Goal: Task Accomplishment & Management: Manage account settings

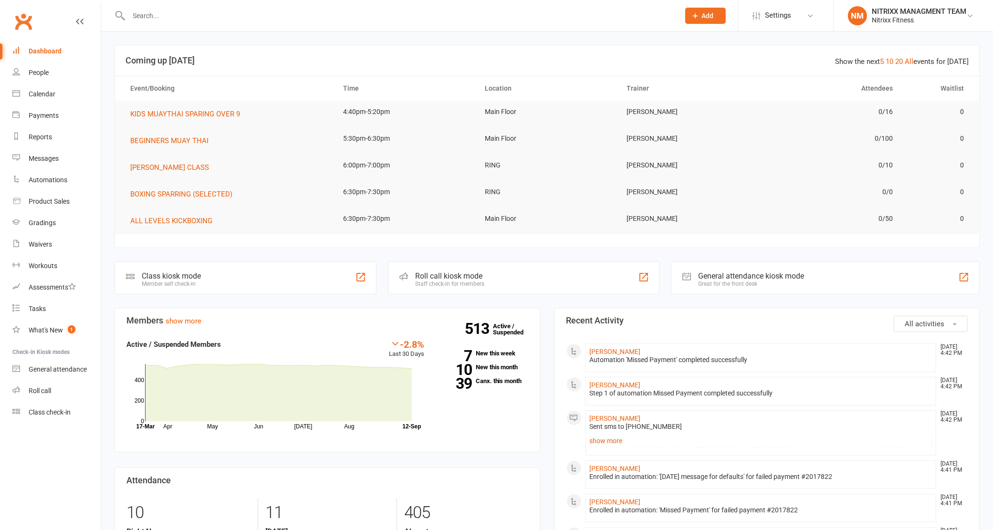
click at [236, 25] on div at bounding box center [393, 15] width 558 height 31
click at [230, 18] on input "text" at bounding box center [399, 15] width 547 height 13
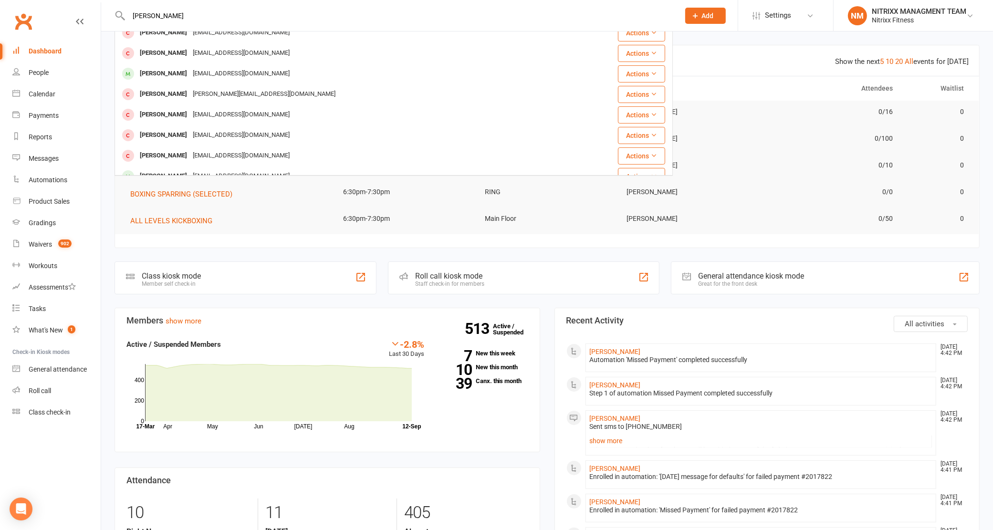
scroll to position [207, 0]
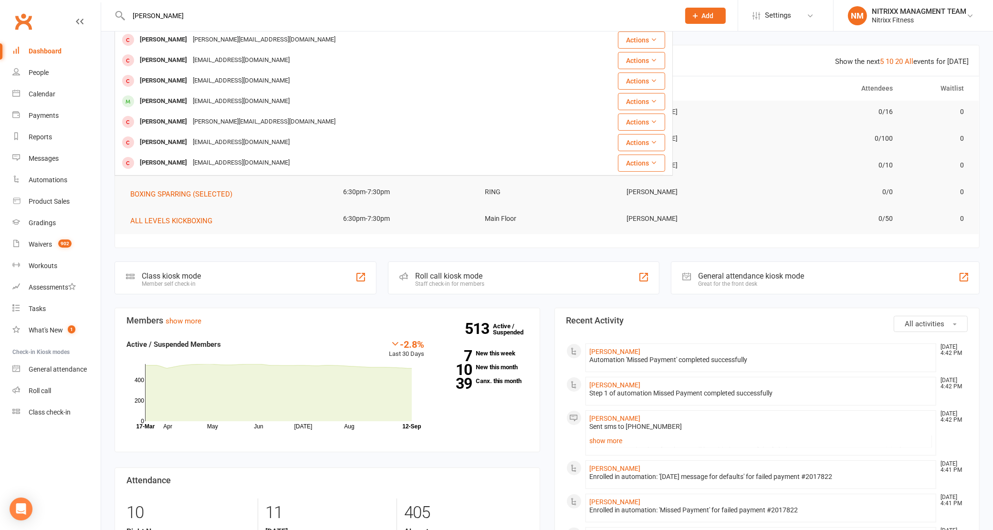
drag, startPoint x: 163, startPoint y: 13, endPoint x: 108, endPoint y: 16, distance: 54.9
click at [108, 13] on react-component "[PERSON_NAME] Al-Tawil [EMAIL_ADDRESS][DOMAIN_NAME] Actions [PERSON_NAME] [PERS…" at bounding box center [336, 15] width 673 height 31
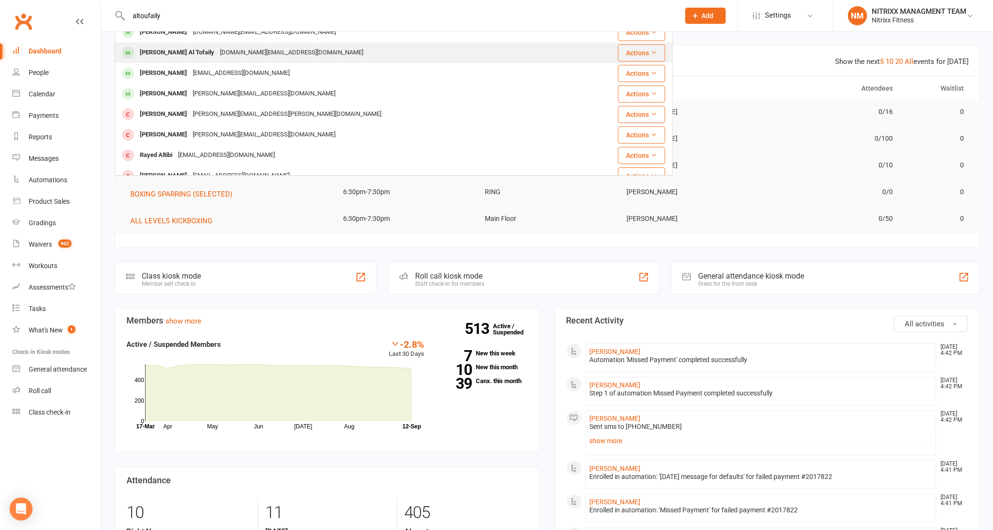
scroll to position [0, 0]
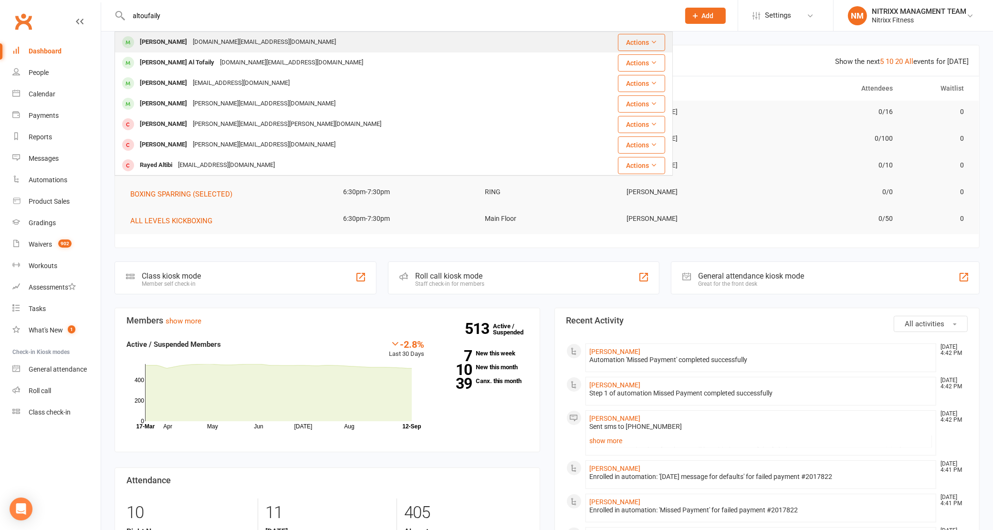
type input "altoufaily"
click at [227, 42] on div "[DOMAIN_NAME][EMAIL_ADDRESS][DOMAIN_NAME]" at bounding box center [264, 42] width 149 height 14
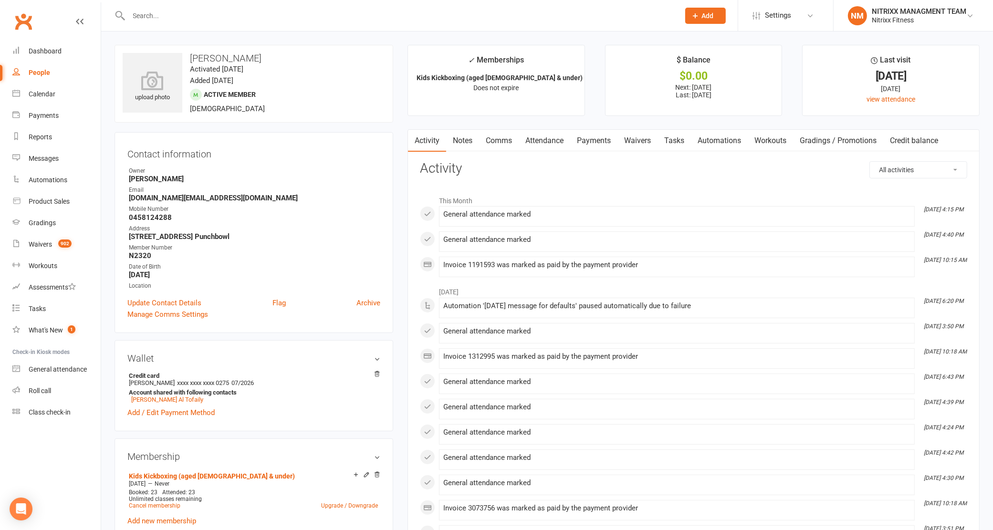
click at [560, 139] on link "Attendance" at bounding box center [544, 141] width 52 height 22
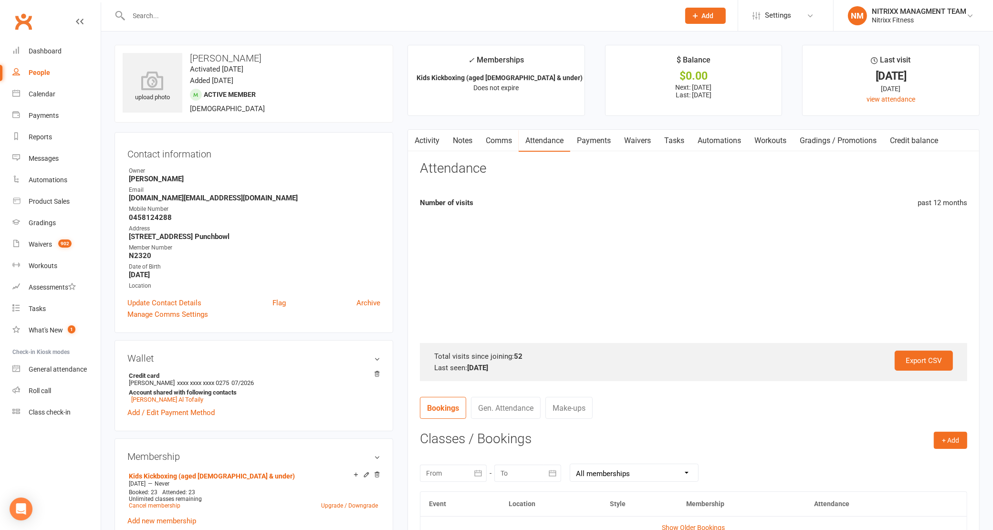
click at [596, 140] on link "Payments" at bounding box center [593, 141] width 47 height 22
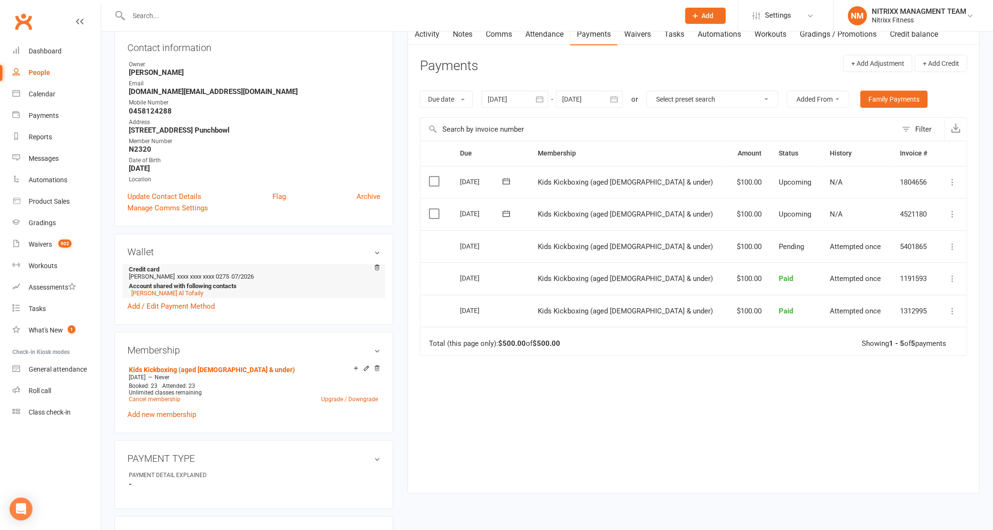
scroll to position [298, 0]
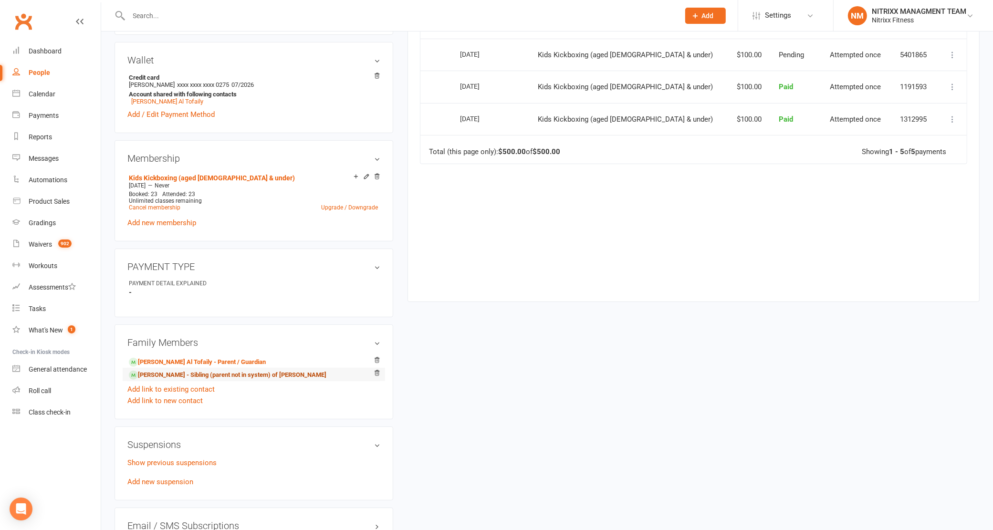
click at [196, 373] on link "[PERSON_NAME] - Sibling (parent not in system) of [PERSON_NAME]" at bounding box center [227, 375] width 197 height 10
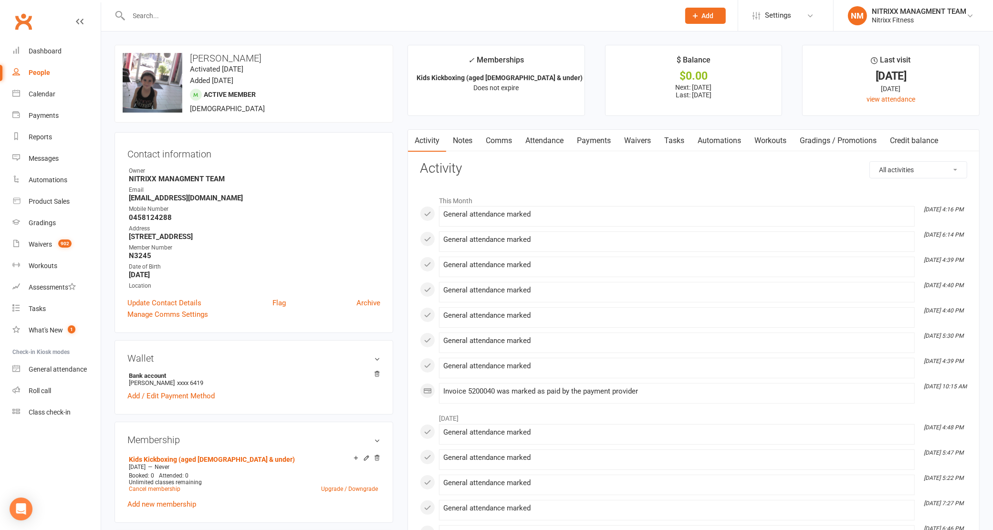
click at [600, 130] on link "Payments" at bounding box center [593, 141] width 47 height 22
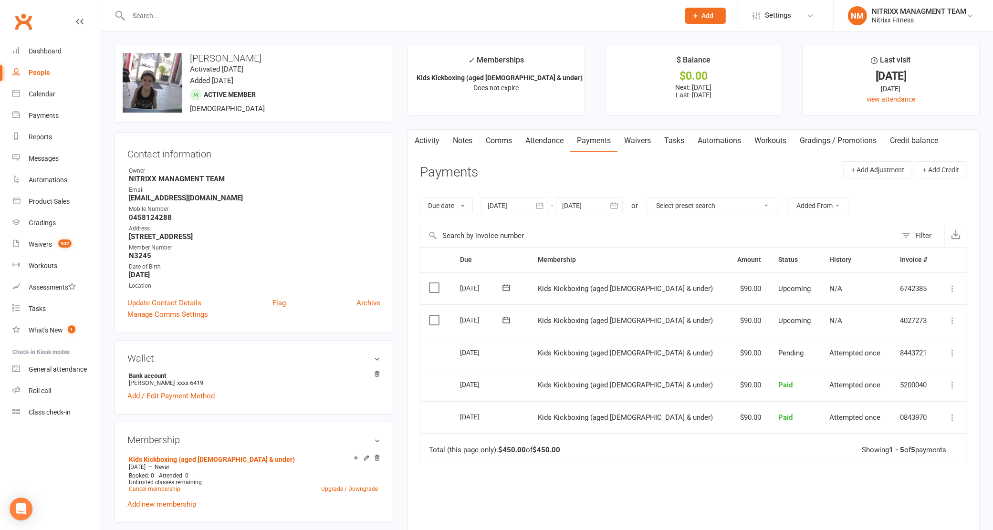
click at [63, 70] on link "People" at bounding box center [56, 72] width 88 height 21
select select "100"
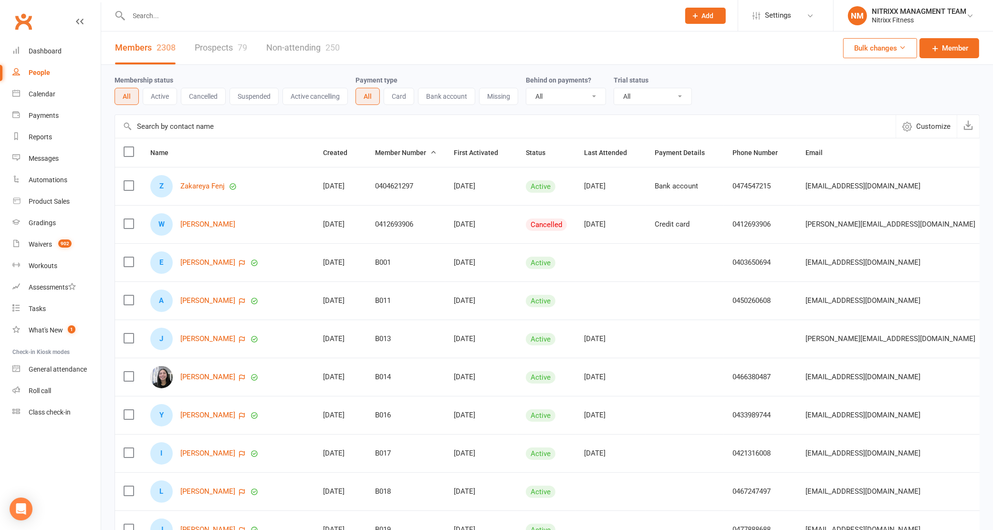
click at [209, 21] on input "text" at bounding box center [399, 15] width 547 height 13
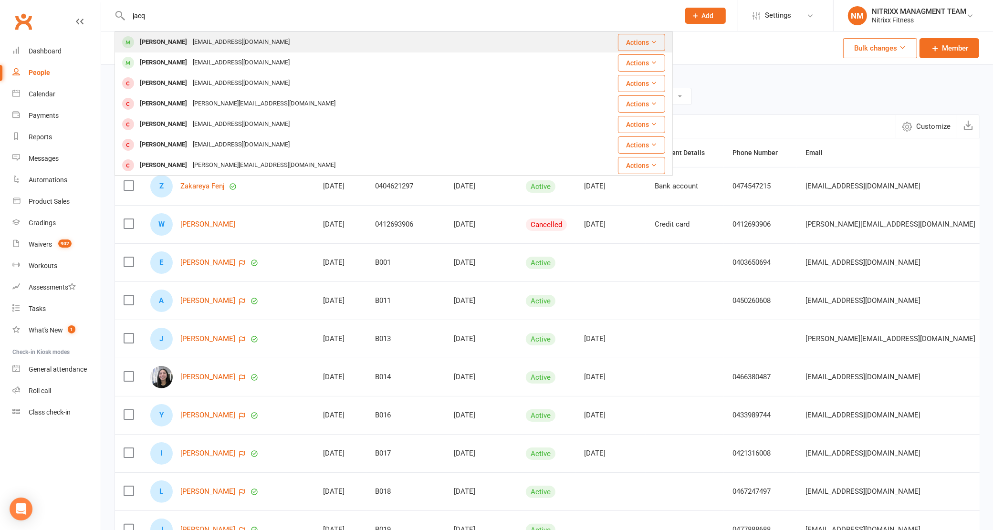
type input "jacq"
click at [208, 32] on td "[PERSON_NAME] [EMAIL_ADDRESS][DOMAIN_NAME]" at bounding box center [347, 42] width 464 height 21
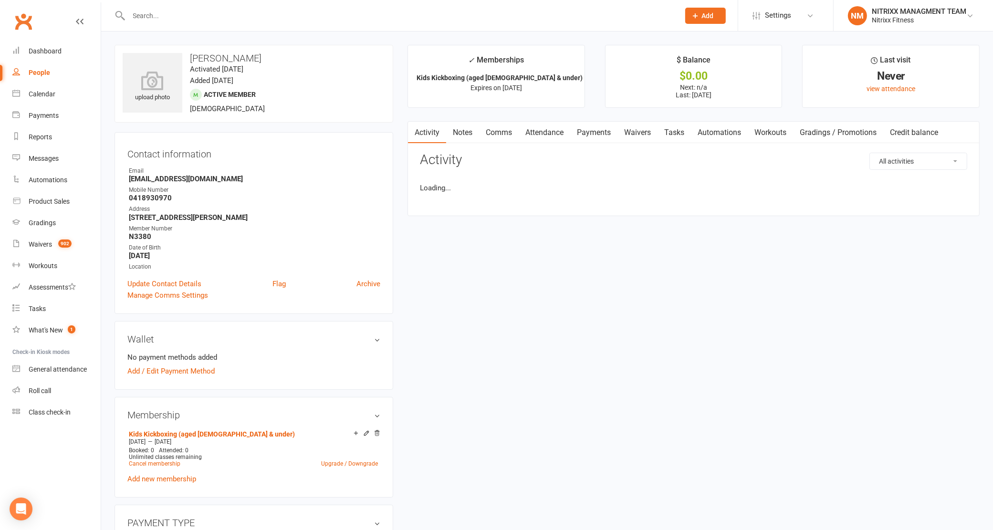
click at [600, 129] on link "Payments" at bounding box center [593, 133] width 47 height 22
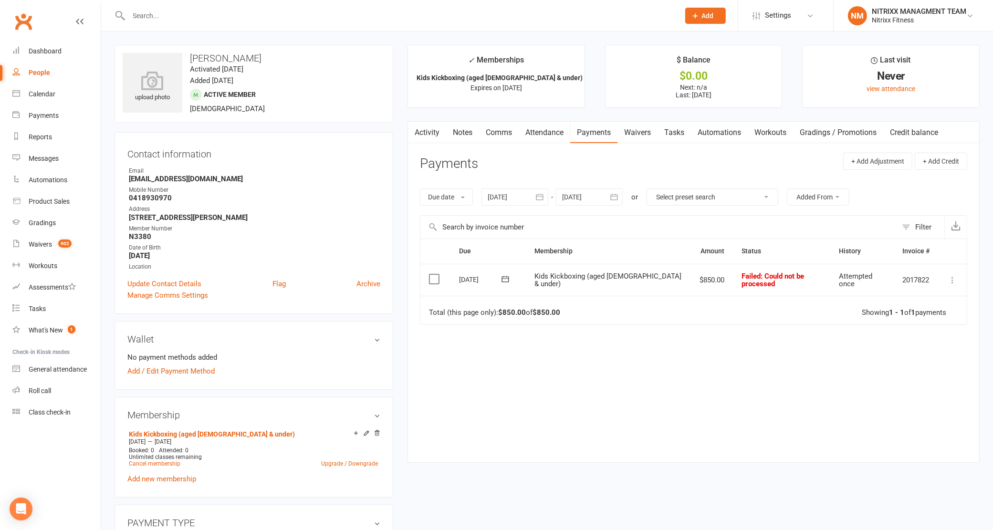
click at [951, 285] on icon at bounding box center [952, 280] width 10 height 10
click at [889, 352] on link "Skip" at bounding box center [910, 355] width 94 height 19
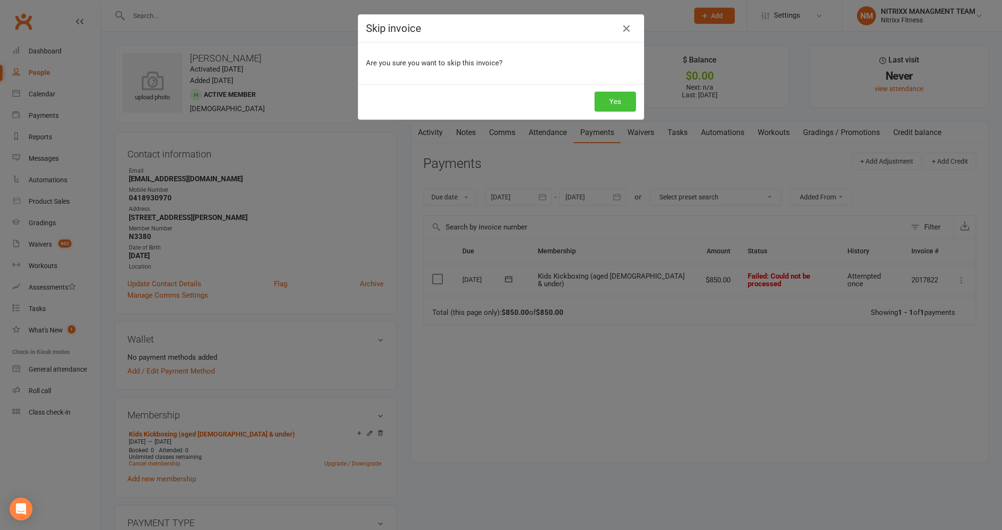
click at [602, 98] on button "Yes" at bounding box center [614, 102] width 41 height 20
